Goal: Task Accomplishment & Management: Use online tool/utility

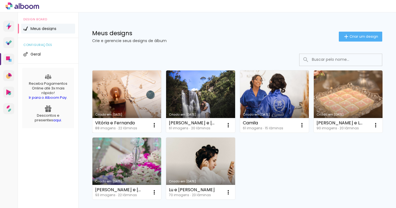
click at [122, 101] on link "Criado em [DATE]" at bounding box center [126, 101] width 69 height 62
click at [0, 0] on neon-animated-pages "Confirmar Cancelar" at bounding box center [0, 0] width 0 height 0
